Goal: Browse casually

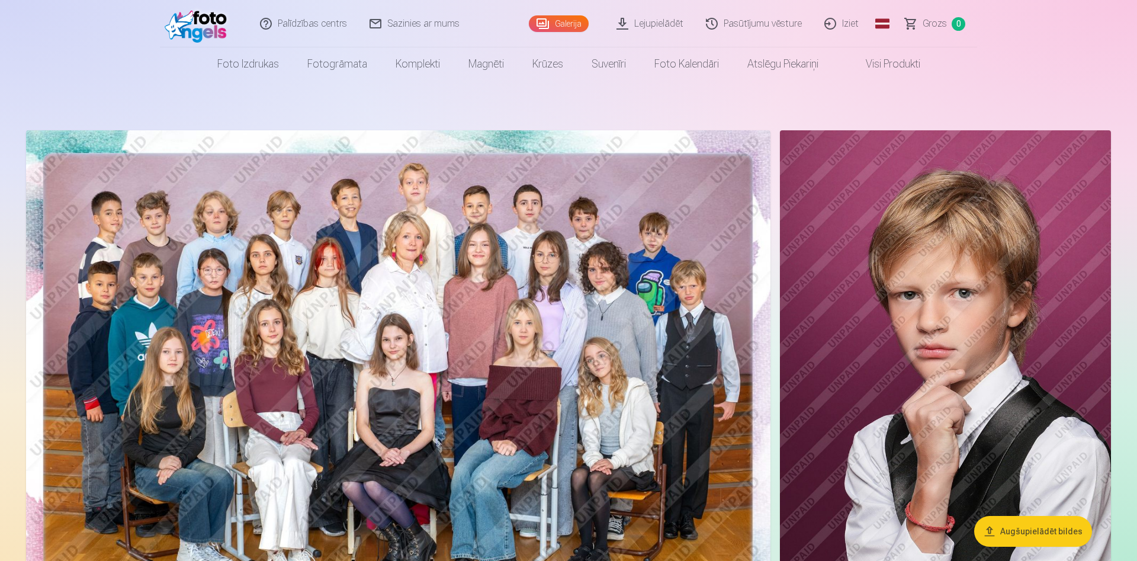
click at [306, 255] on img at bounding box center [398, 378] width 745 height 497
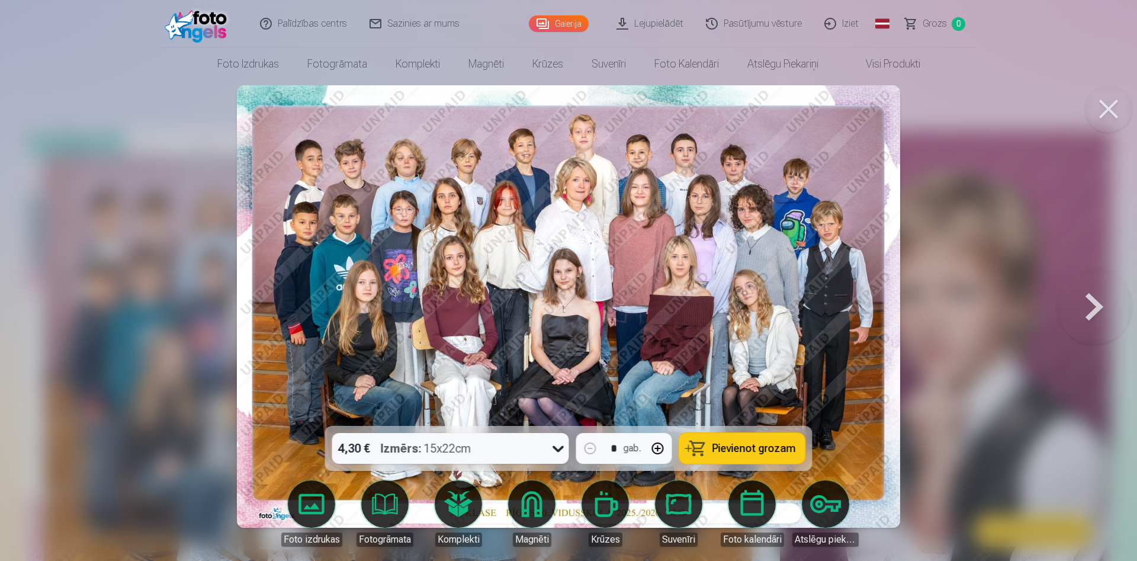
click at [1092, 312] on button at bounding box center [1095, 306] width 76 height 215
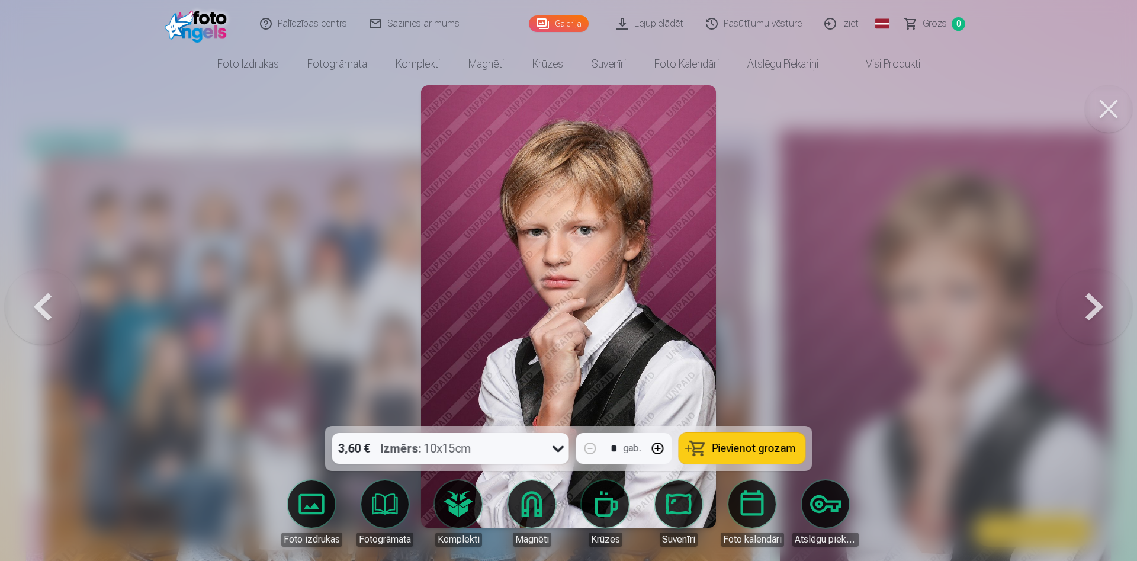
click at [1092, 312] on button at bounding box center [1095, 306] width 76 height 215
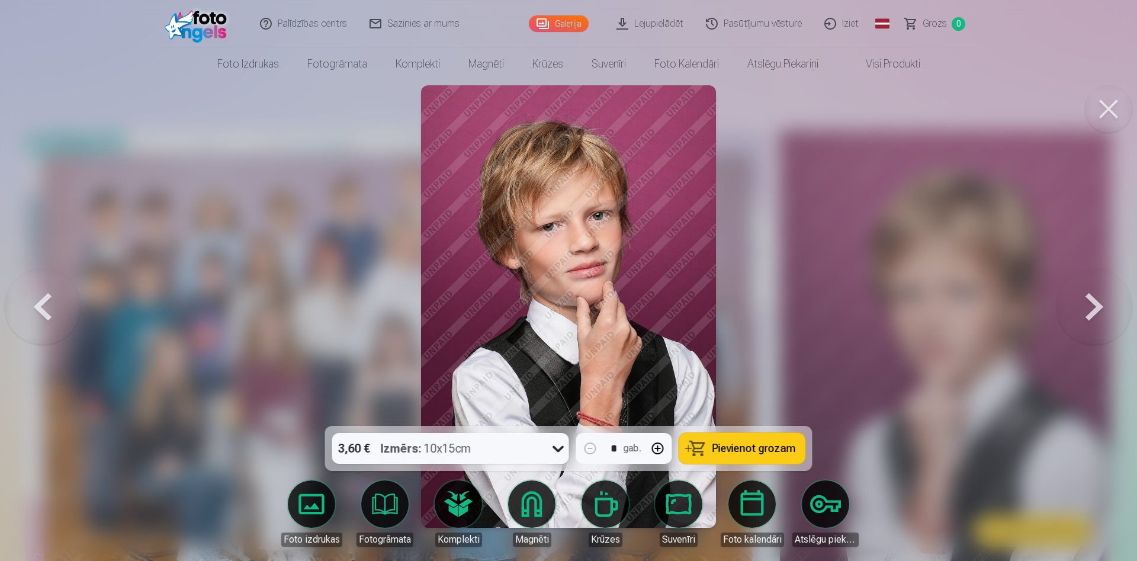
click at [1108, 114] on button at bounding box center [1108, 108] width 47 height 47
